Goal: Information Seeking & Learning: Learn about a topic

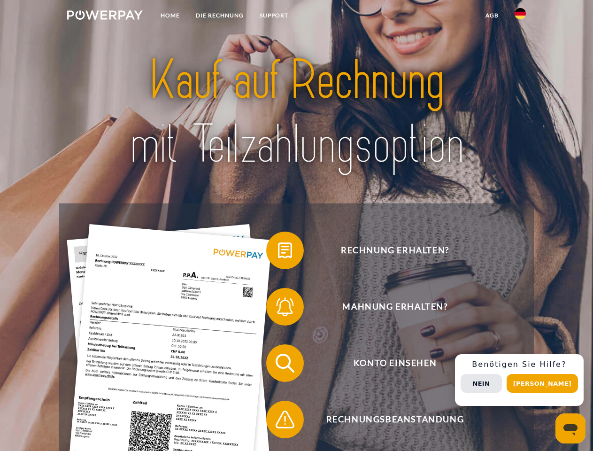
click at [105, 16] on img at bounding box center [105, 14] width 76 height 9
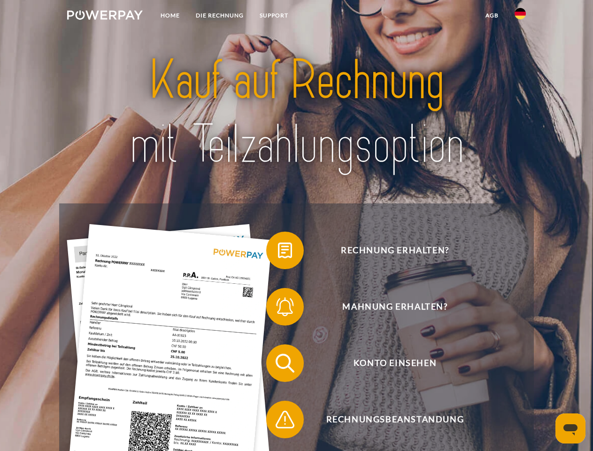
click at [520, 16] on img at bounding box center [520, 13] width 11 height 11
click at [492, 15] on link "agb" at bounding box center [491, 15] width 29 height 17
click at [278, 252] on span at bounding box center [270, 250] width 47 height 47
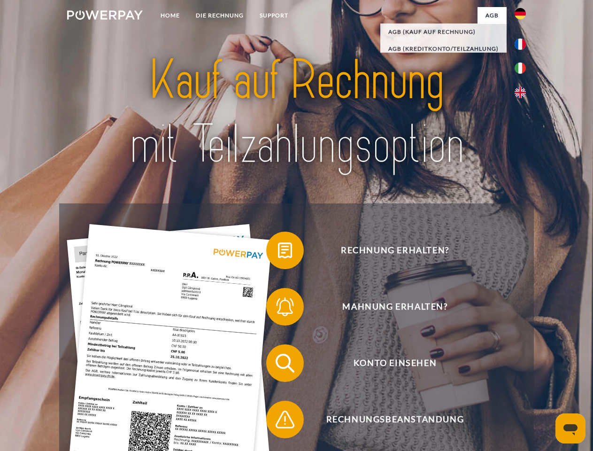
click at [278, 308] on span at bounding box center [270, 306] width 47 height 47
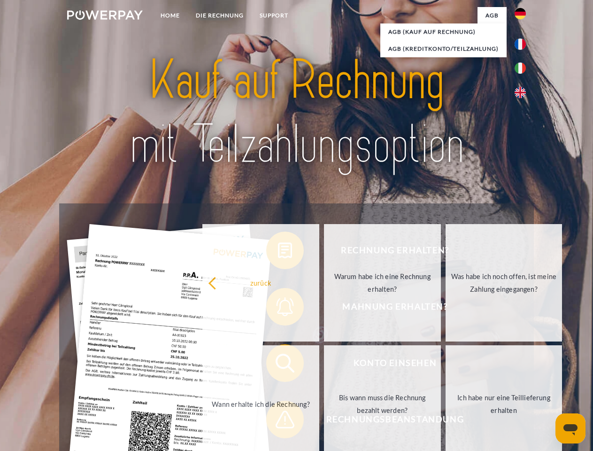
click at [324, 365] on link "Bis wann muss die Rechnung bezahlt werden?" at bounding box center [382, 403] width 117 height 117
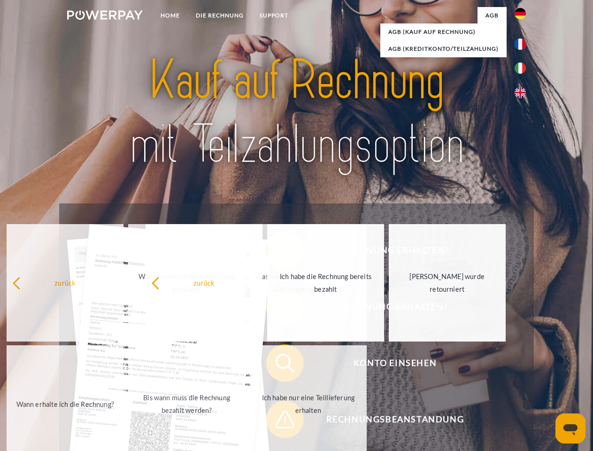
click at [278, 421] on span at bounding box center [270, 419] width 47 height 47
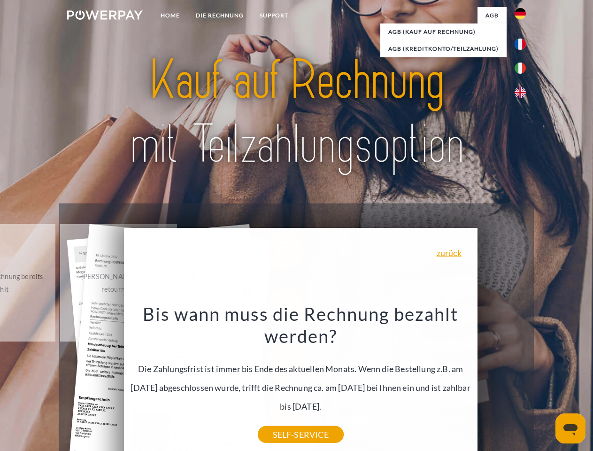
click at [523, 380] on div "Rechnung erhalten? Mahnung erhalten? Konto einsehen" at bounding box center [296, 391] width 474 height 376
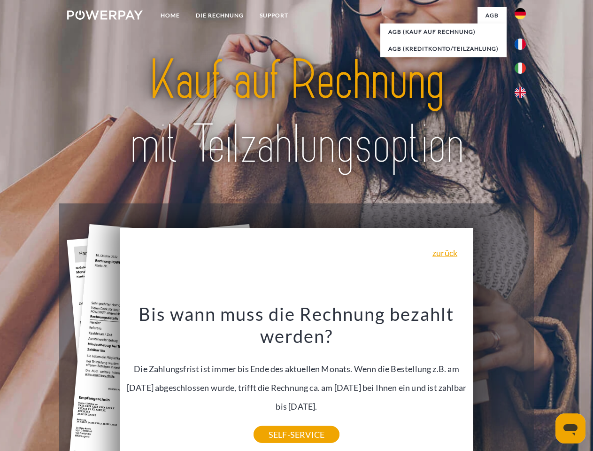
click at [500, 382] on span "Konto einsehen" at bounding box center [395, 363] width 230 height 38
click at [546, 383] on header "Home DIE RECHNUNG SUPPORT" at bounding box center [296, 324] width 593 height 648
